Goal: Communication & Community: Answer question/provide support

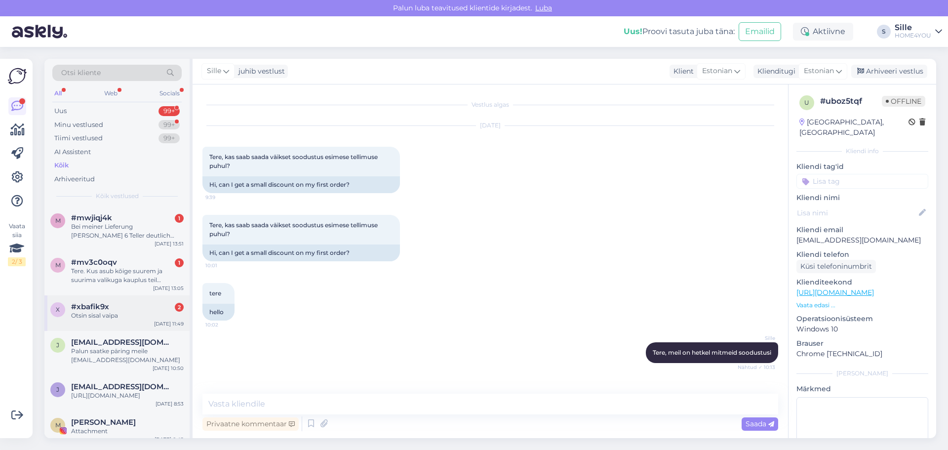
drag, startPoint x: 0, startPoint y: 0, endPoint x: 131, endPoint y: 310, distance: 336.9
click at [131, 310] on div "#xbafik9x 2" at bounding box center [127, 306] width 113 height 9
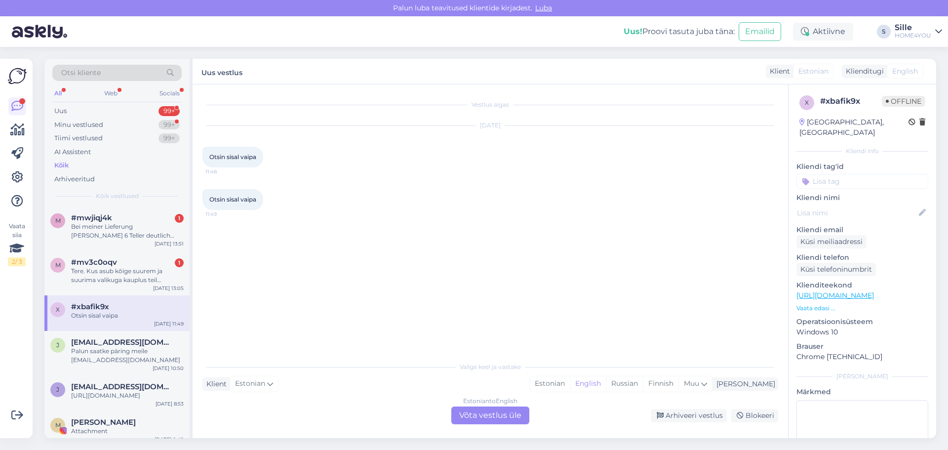
click at [476, 415] on div "Estonian to English Võta vestlus üle" at bounding box center [490, 416] width 78 height 18
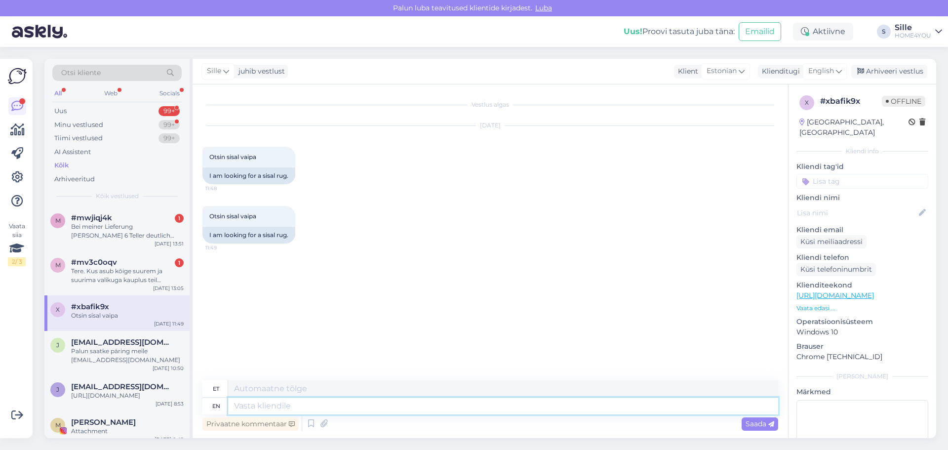
click at [308, 404] on textarea at bounding box center [503, 406] width 550 height 17
type textarea "Tere"
click at [813, 291] on link "[URL][DOMAIN_NAME]" at bounding box center [836, 295] width 78 height 9
click at [324, 412] on textarea "Tere" at bounding box center [503, 406] width 550 height 17
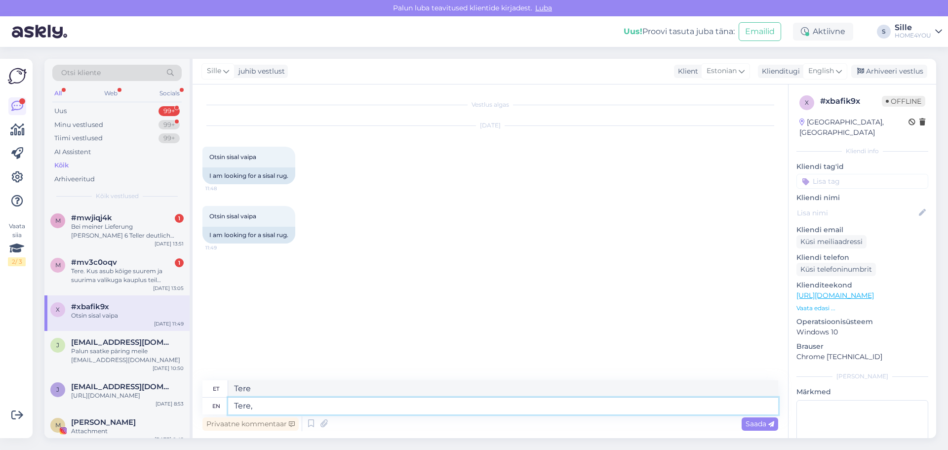
type textarea "Tere,"
type textarea "Tere, o"
type textarea "Tere,"
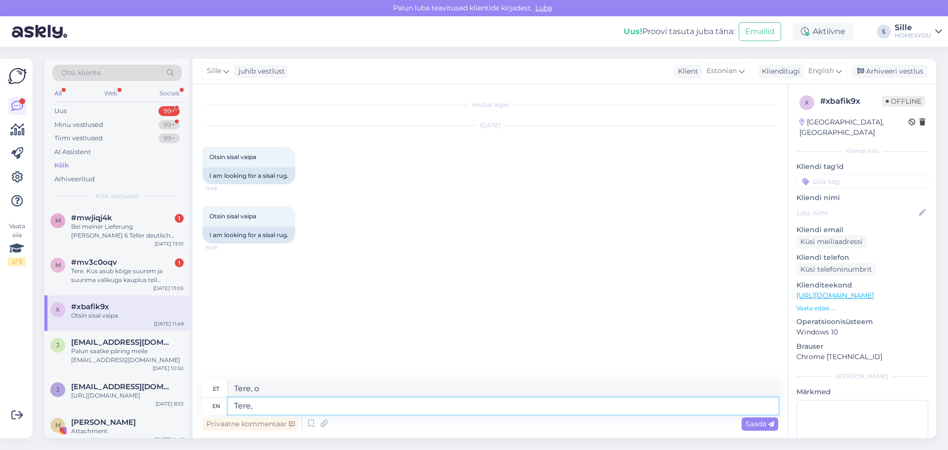
type textarea "Tere,"
type textarea "Tere, sisalvai"
type textarea "Tere, sisalvaibad"
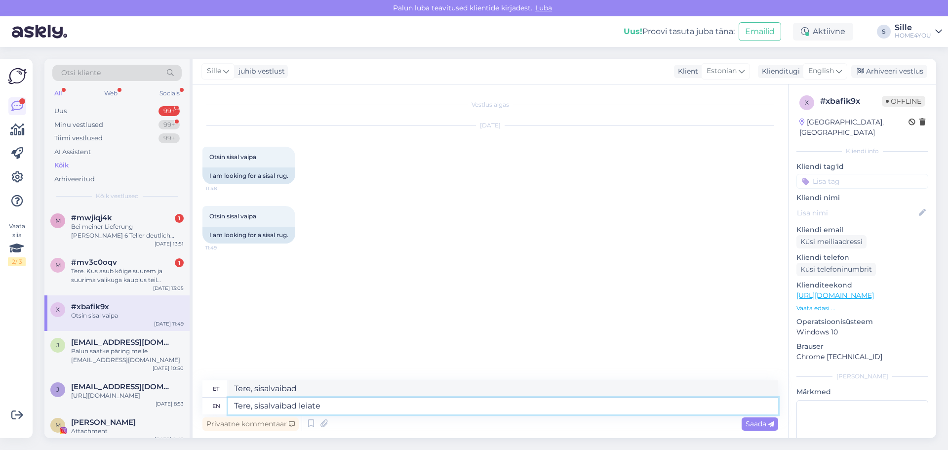
type textarea "Tere, sisalvaibad leiate k"
type textarea "Tere, sisalvaibad leiad"
type textarea "Tere, sisalvaibad leiate kui"
type textarea "Tere, sisalvaibad leiate kui panna"
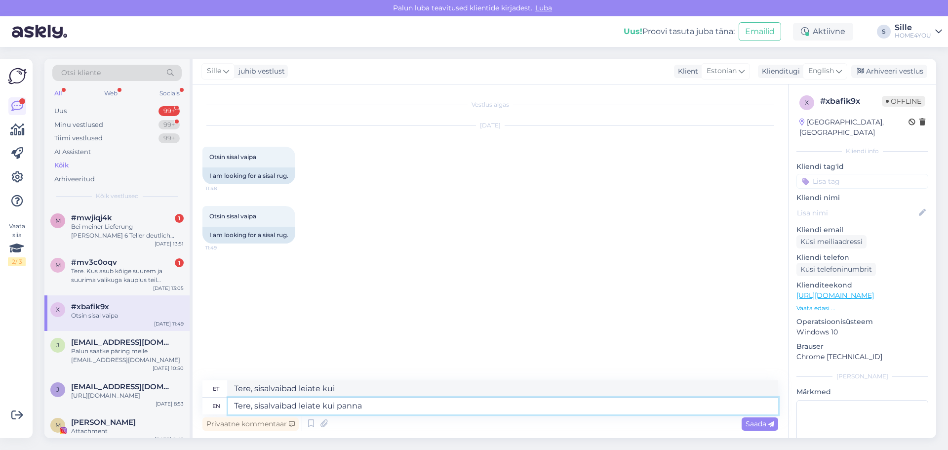
type textarea "Tere, sisalvaibad kuivata kui panna"
type textarea "Tere, sisalvaibad leiate kui panna kodulehel o"
type textarea "Tere, sisalvaibad kui panna kodulehel"
type textarea "Tere, sisalvaibad leiate kui panna kodulehel otsingusse"
type textarea "Tere, sisalvaibad kui panna kodulehel otsingusse"
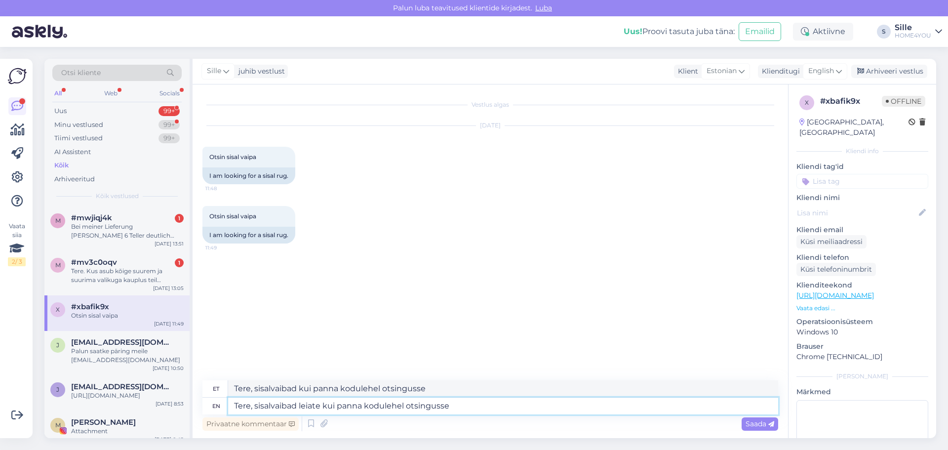
type textarea "Tere, sisalvaibad leiate kui panna kodulehel otsingusse."
type textarea "Tere, sisalvaibad kui panna kodulehel otsingusse."
type textarea "Tere, sisalvaibad leiate kui panna kodulehel otsingusse."
click at [761, 422] on span "Saada" at bounding box center [760, 423] width 29 height 9
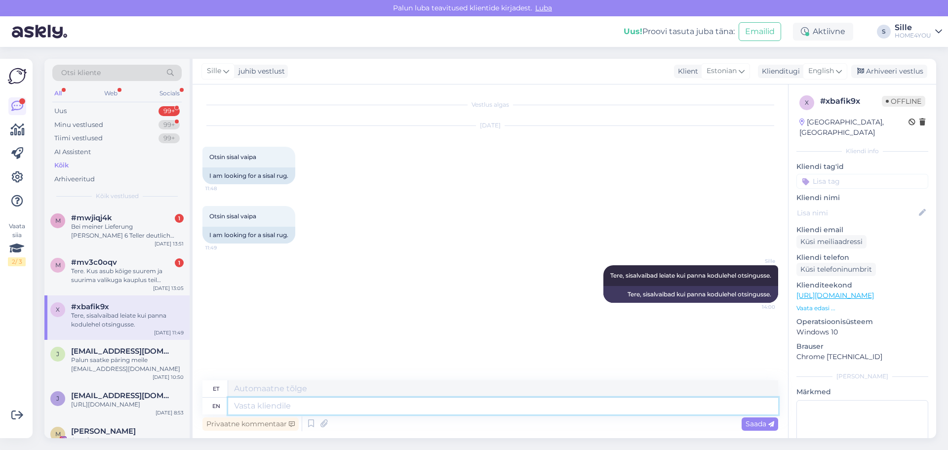
paste textarea "[URL][DOMAIN_NAME]"
type textarea "[URL][DOMAIN_NAME]"
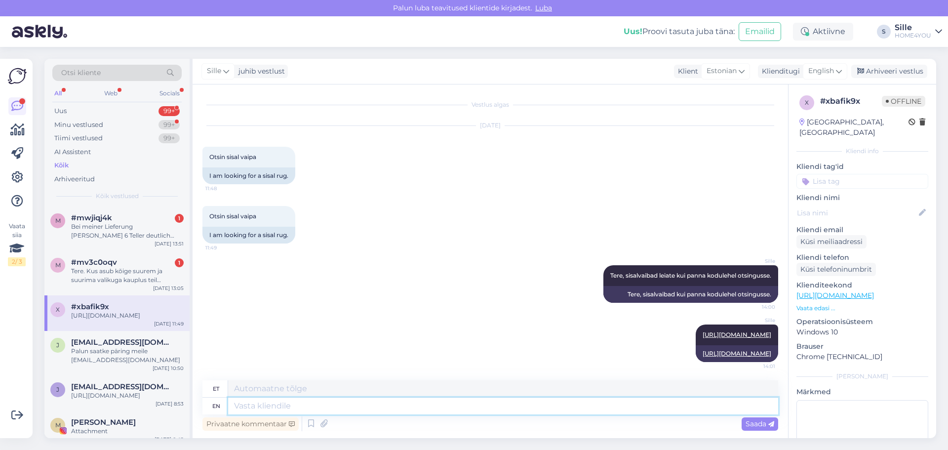
scroll to position [19, 0]
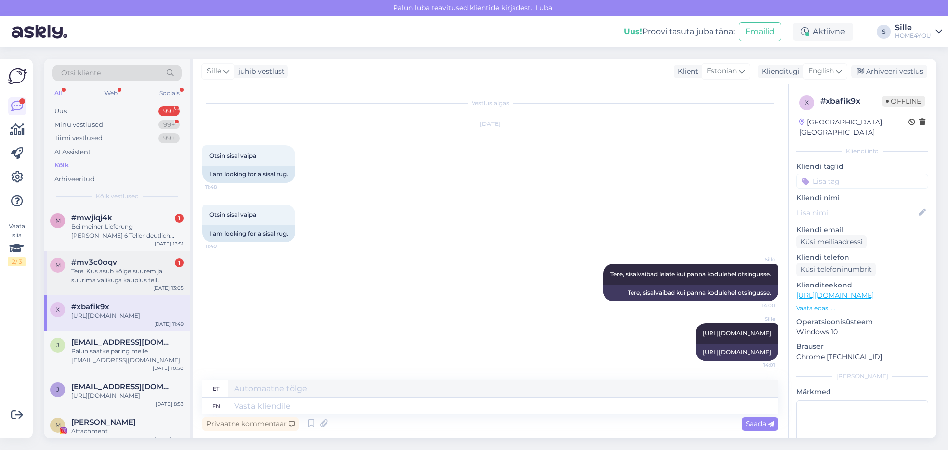
click at [144, 266] on div "#mv3c0oqv 1" at bounding box center [127, 262] width 113 height 9
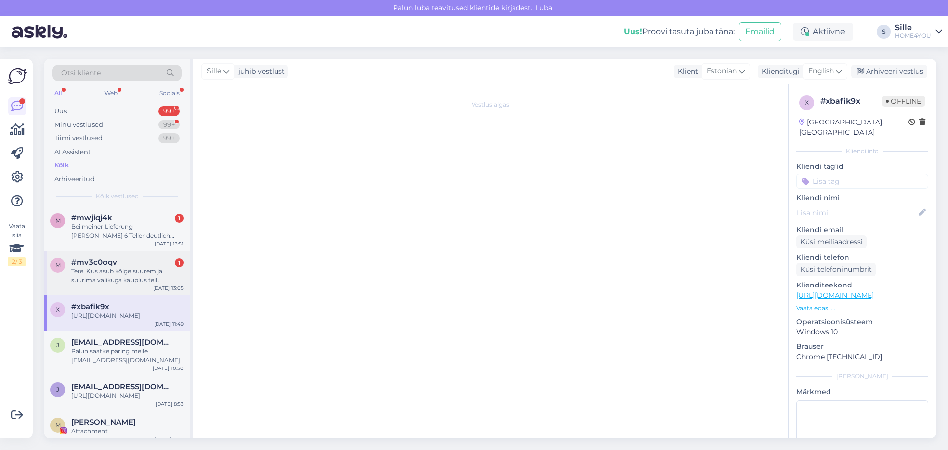
scroll to position [0, 0]
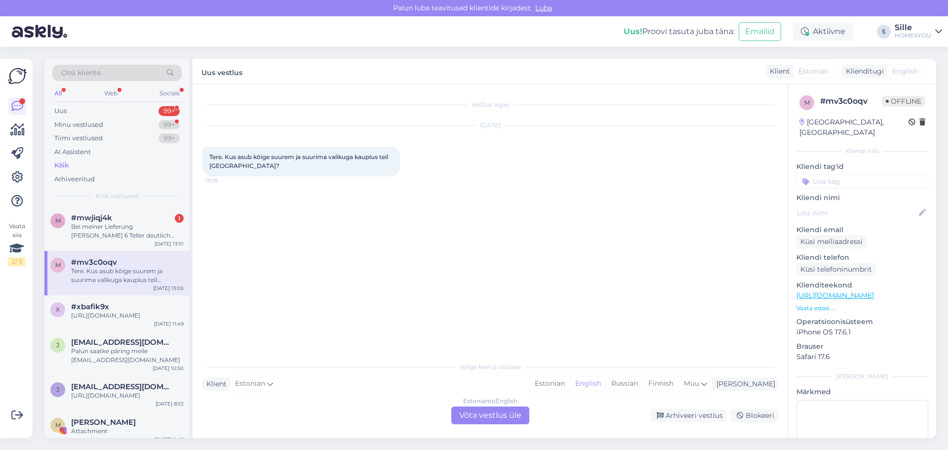
click at [492, 413] on div "Estonian to English Võta vestlus üle" at bounding box center [490, 416] width 78 height 18
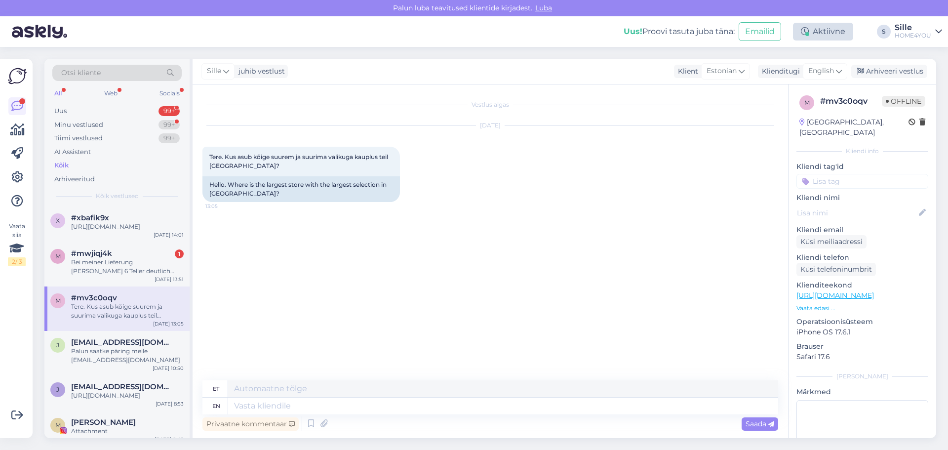
click at [822, 36] on div "Aktiivne" at bounding box center [823, 32] width 60 height 18
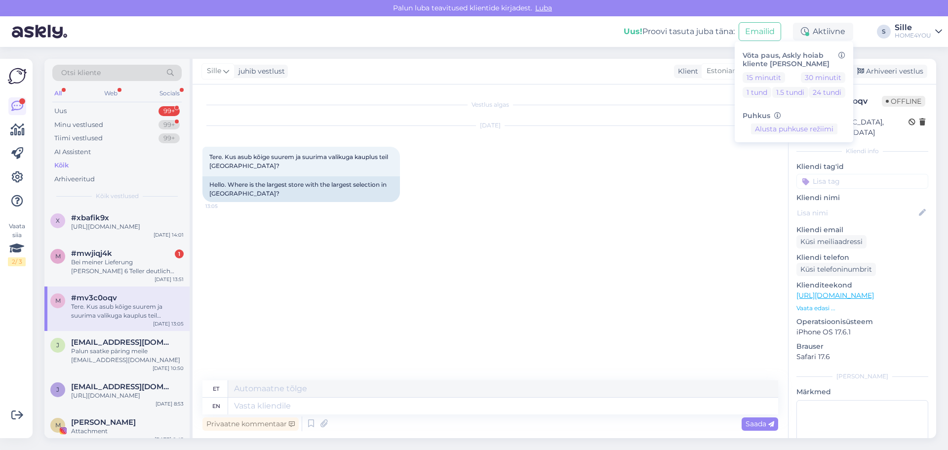
drag, startPoint x: 637, startPoint y: 249, endPoint x: 666, endPoint y: 200, distance: 57.8
click at [637, 246] on div "Vestlus algas [DATE] Tere. Kus asub kõige suurem ja suurima valikuga kauplus te…" at bounding box center [495, 232] width 585 height 277
click at [840, 72] on icon at bounding box center [839, 71] width 6 height 11
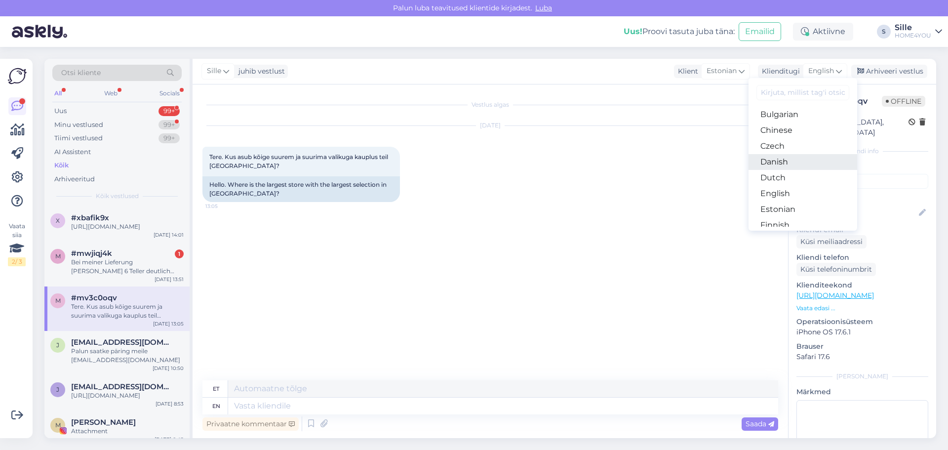
scroll to position [49, 0]
click at [785, 191] on link "Estonian" at bounding box center [803, 192] width 109 height 16
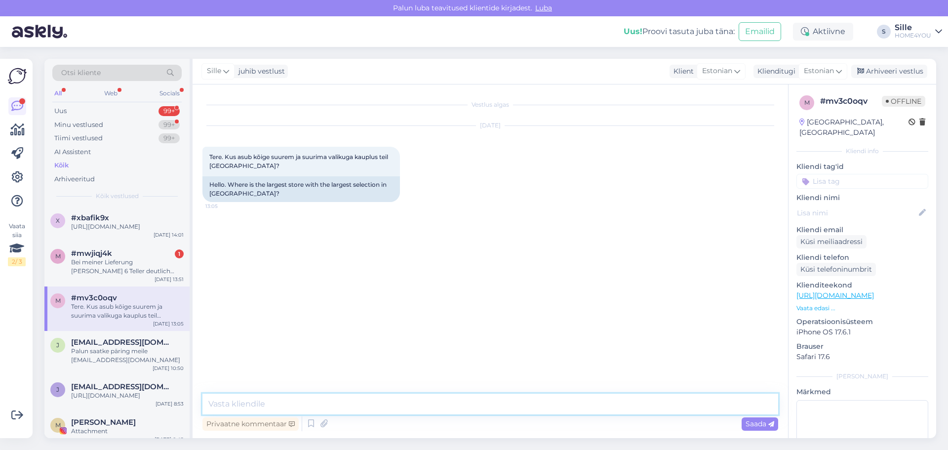
click at [295, 405] on textarea at bounding box center [491, 404] width 576 height 21
type textarea "Tere, kõik oleneb mis [PERSON_NAME] täpselt huvitab?"
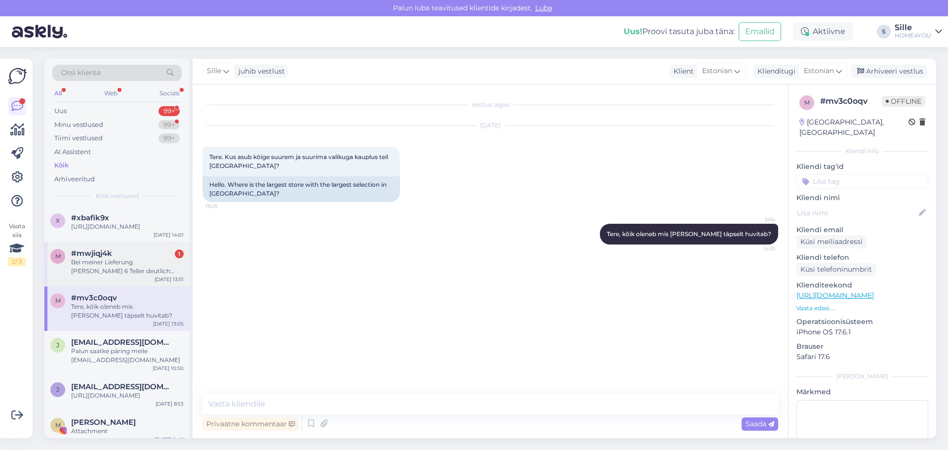
click at [149, 275] on div "Bei meiner Lieferung [PERSON_NAME] 6 Teller deutlich sichtbare Fehler an der Ob…" at bounding box center [127, 267] width 113 height 18
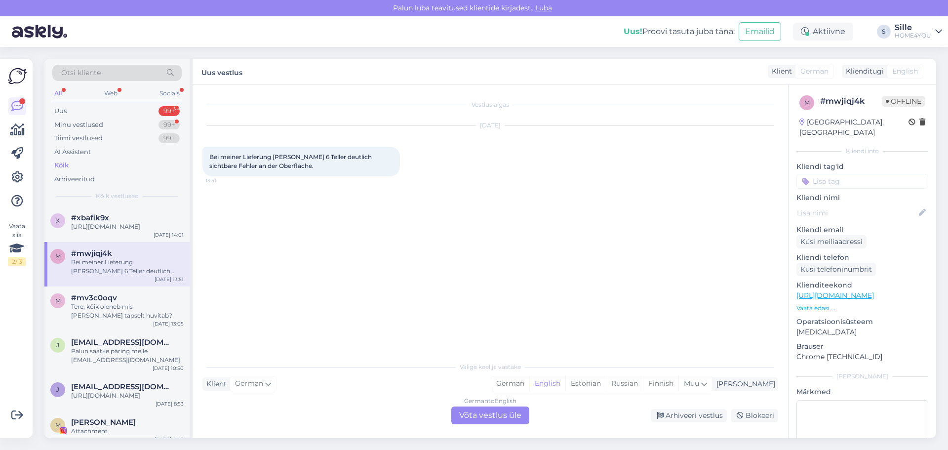
click at [516, 417] on div "German to English Võta vestlus üle" at bounding box center [490, 416] width 78 height 18
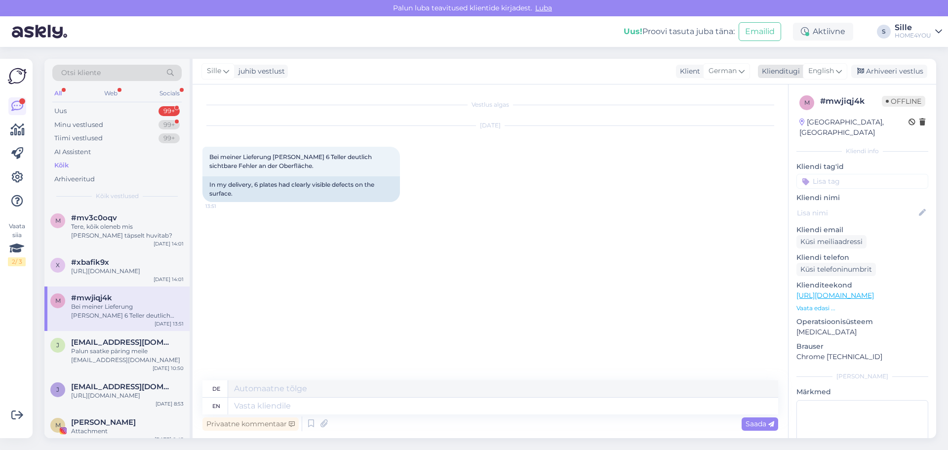
click at [829, 71] on span "English" at bounding box center [822, 71] width 26 height 11
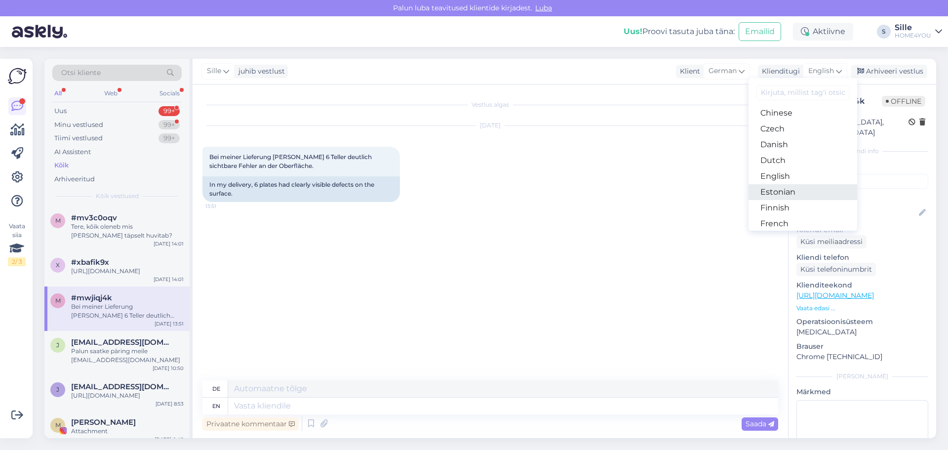
click at [777, 193] on link "Estonian" at bounding box center [803, 192] width 109 height 16
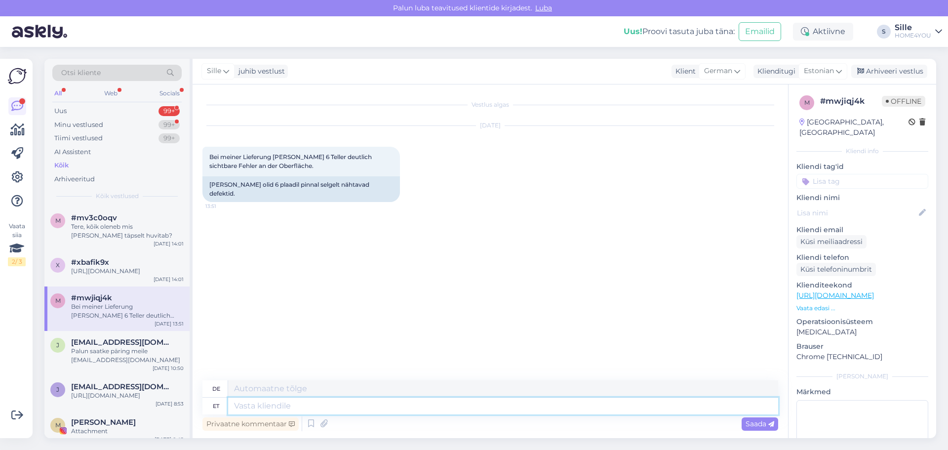
click at [409, 409] on textarea at bounding box center [503, 406] width 550 height 17
type textarea "Tere"
type textarea "Hallo"
type textarea "Tere,"
type textarea "Hallo,"
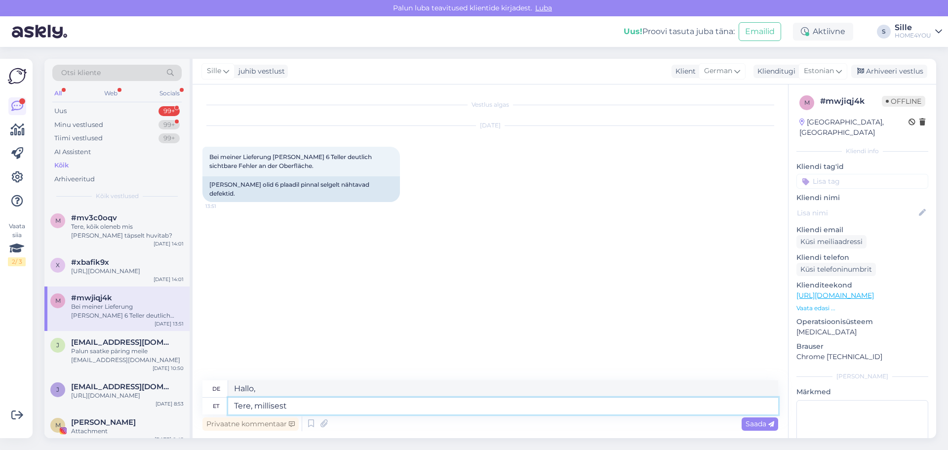
type textarea "Tere, millisest"
type textarea "Hallo, woher?"
type textarea "Tere, millisest kaubast"
type textarea "Hallo, um welches Produkt handelt es sich?"
type textarea "Tere, millisest kaubast on h"
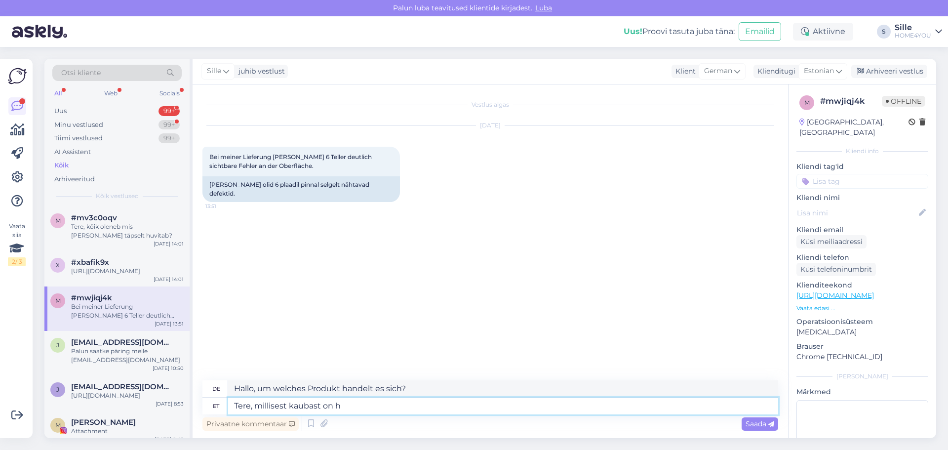
type textarea "Hallo, um was für ein Produkt handelt es sich?"
type textarea "Tere, millisest kaubast on jutt"
type textarea "Hallo, von welchem ​​Produkt sprichst du?"
type textarea "Tere, millisest kaubast on [PERSON_NAME] m"
type textarea "Hallo, von welchem ​​Produkt sprichst du und"
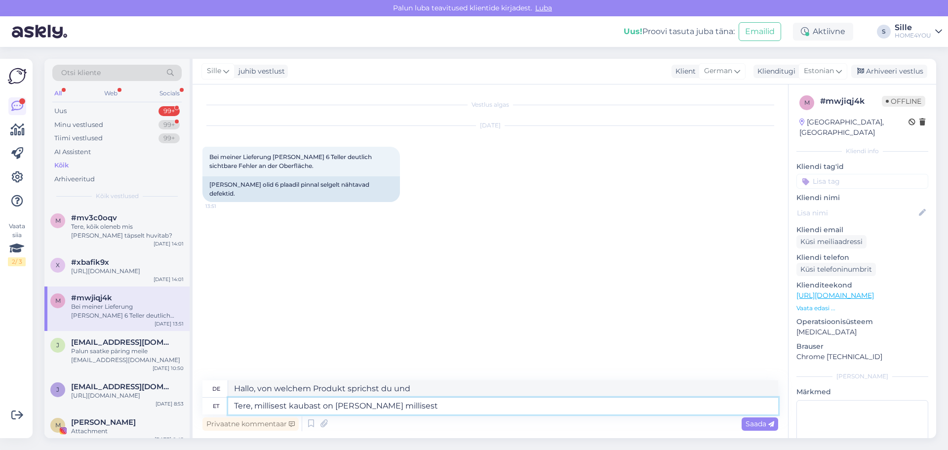
type textarea "Tere, millisest kaubast on [PERSON_NAME] millisest k"
type textarea "Hallo, von welchem ​​Produkt sprichst du und was ist das?"
type textarea "Tere, millisest kaubast on [PERSON_NAME] millisest kauplusest o"
type textarea "Hallo, von welchem ​​Produkt und welchem ​​Geschäft sprichst du?"
type textarea "Tere, millisest kaubast on [PERSON_NAME] millisest kauplusest on te"
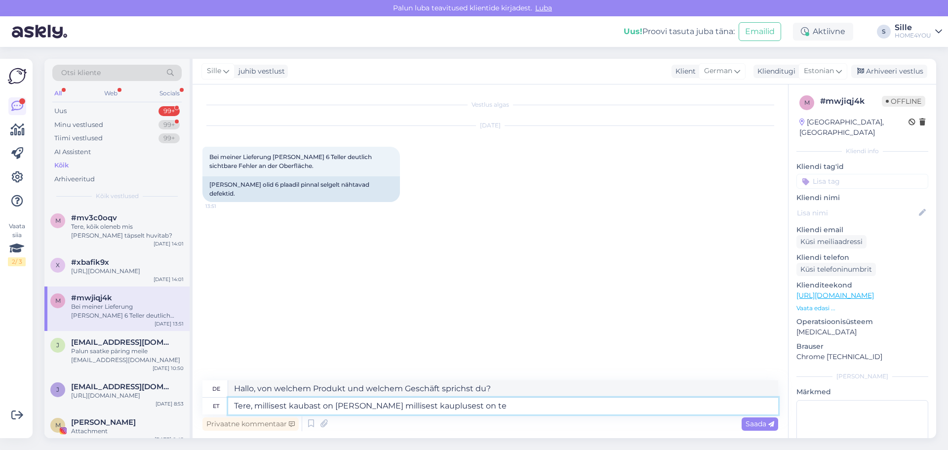
type textarea "Hallo, von welchem ​​Produkt sprichst du und aus welchem ​​Shop ist es?"
type textarea "Tere, millisest kaubast on [PERSON_NAME] millisest kauplusest on tellimus teh"
type textarea "Hallo, um welches Produkt geht es und aus welchem ​​Shop stammt die Bestellung?"
type textarea "Tere, millisest kaubast on [PERSON_NAME] millisest kauplusest on tellimus tehtu…"
type textarea "Hallo, um welches Produkt handelt es sich und bei welchem ​​Shop wurde die Best…"
